Goal: Transaction & Acquisition: Download file/media

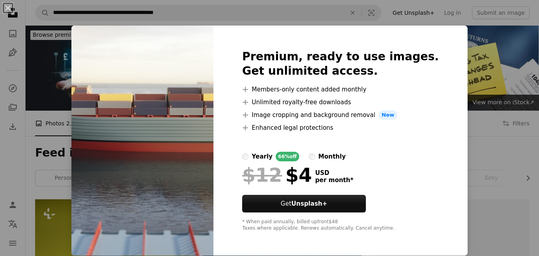
scroll to position [288, 0]
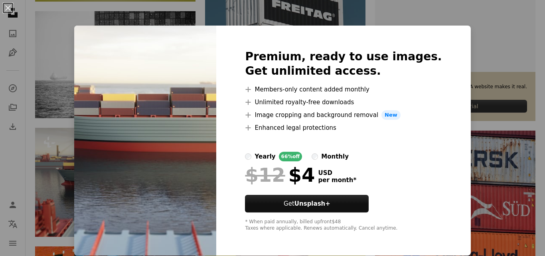
click at [61, 173] on div "An X shape Premium, ready to use images. Get unlimited access. A plus sign Memb…" at bounding box center [272, 128] width 545 height 256
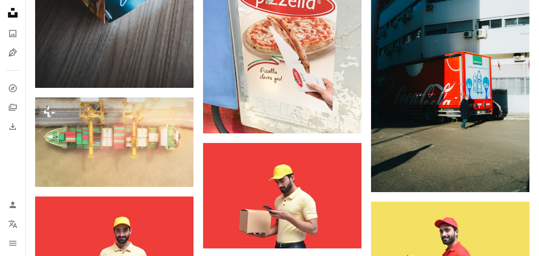
scroll to position [926, 0]
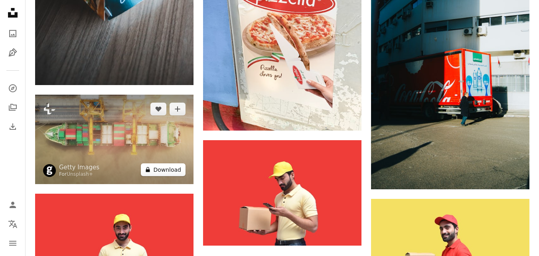
click at [158, 171] on button "A lock Download" at bounding box center [163, 169] width 45 height 13
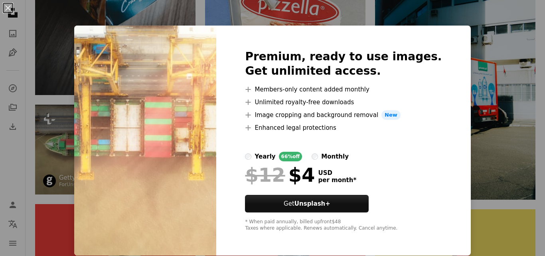
drag, startPoint x: 42, startPoint y: 131, endPoint x: 49, endPoint y: 131, distance: 6.8
click at [43, 131] on div "An X shape Premium, ready to use images. Get unlimited access. A plus sign Memb…" at bounding box center [272, 128] width 545 height 256
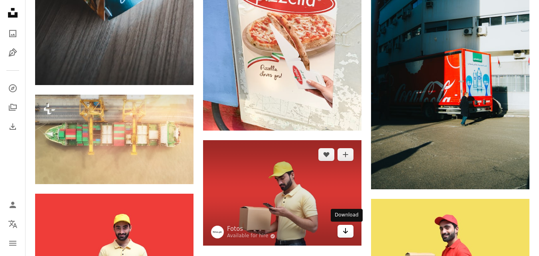
click at [344, 235] on icon "Arrow pointing down" at bounding box center [345, 231] width 6 height 10
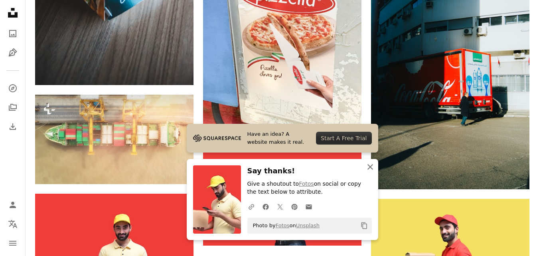
click at [369, 168] on icon "button" at bounding box center [370, 167] width 6 height 6
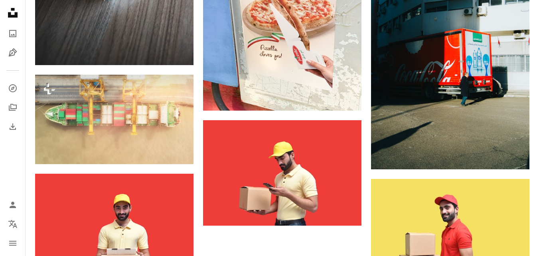
scroll to position [958, 0]
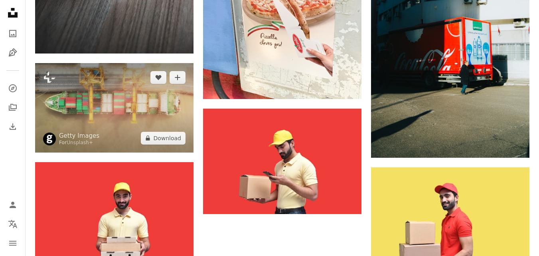
drag, startPoint x: 125, startPoint y: 110, endPoint x: 108, endPoint y: 104, distance: 18.4
click at [105, 104] on img at bounding box center [114, 107] width 158 height 89
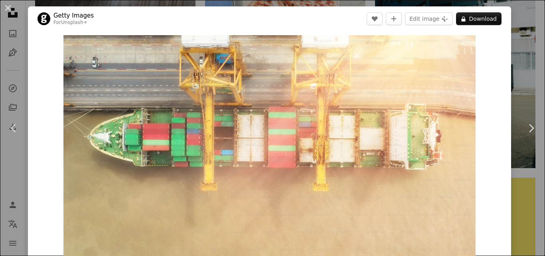
click at [512, 60] on div "An X shape Chevron left Chevron right Getty Images For Unsplash+ A heart A plus…" at bounding box center [272, 128] width 545 height 256
